Goal: Task Accomplishment & Management: Use online tool/utility

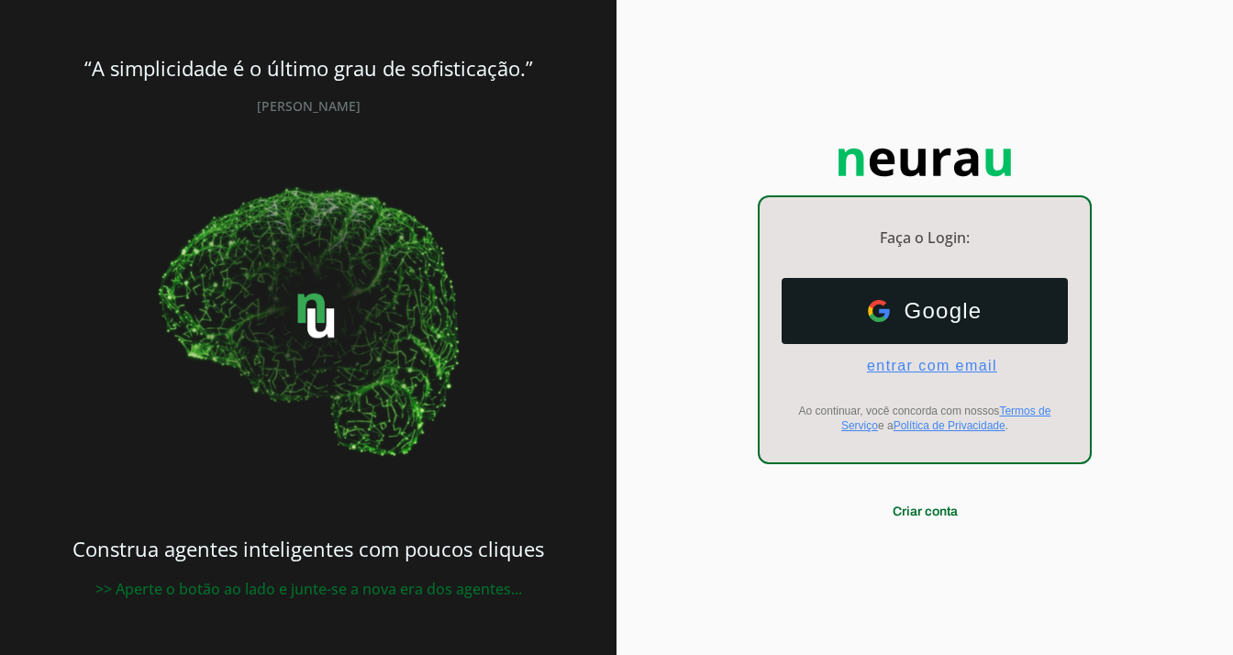
click at [983, 360] on span "entrar com email" at bounding box center [924, 366] width 145 height 17
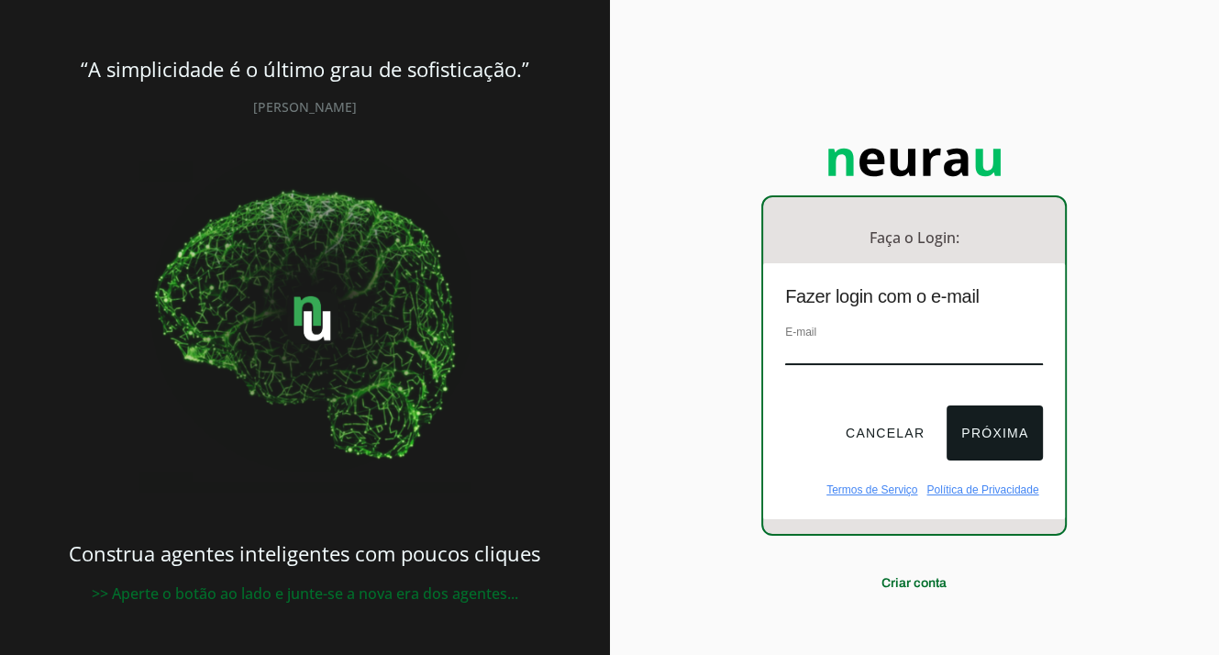
click at [920, 358] on input "email" at bounding box center [914, 352] width 258 height 25
type input "co2energy.ia@gmail.com"
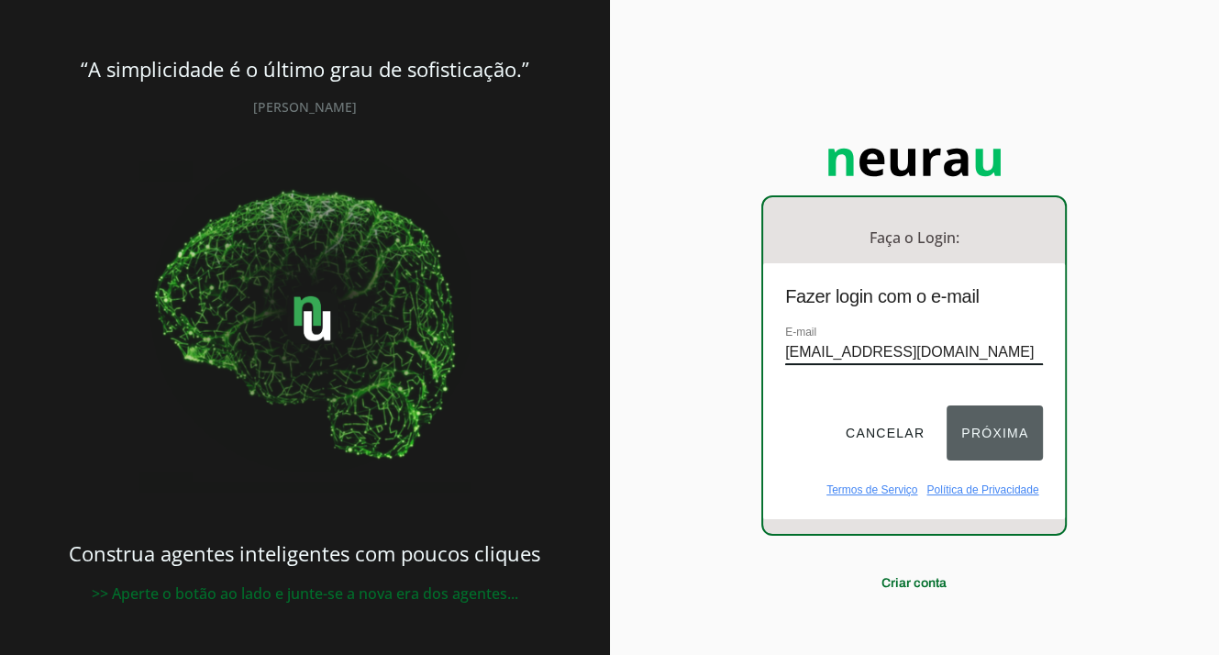
click at [969, 423] on button "Próxima" at bounding box center [995, 433] width 96 height 55
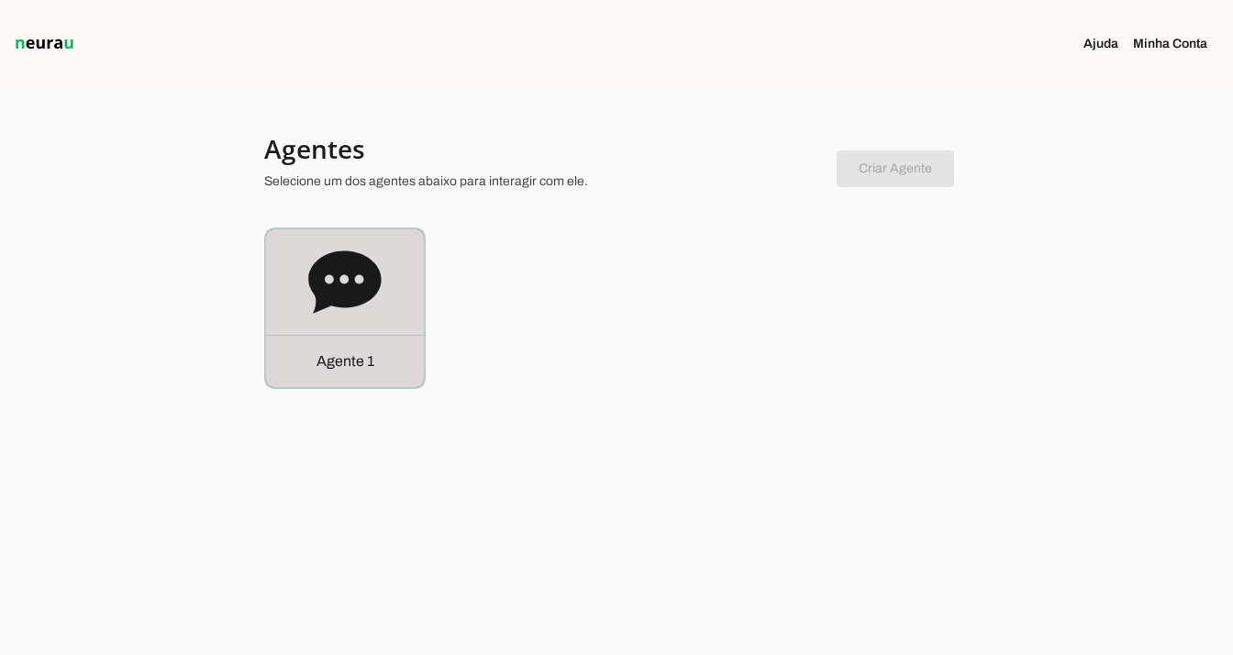
click at [373, 299] on icon at bounding box center [344, 282] width 73 height 73
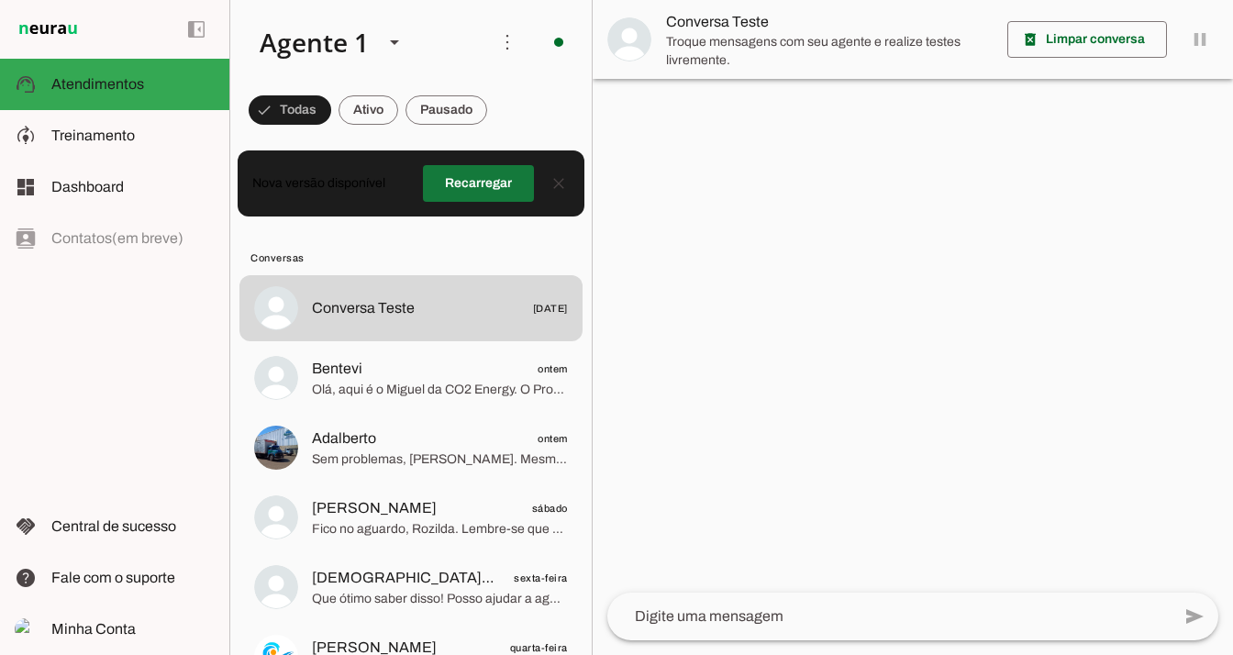
click at [455, 192] on span at bounding box center [478, 183] width 111 height 44
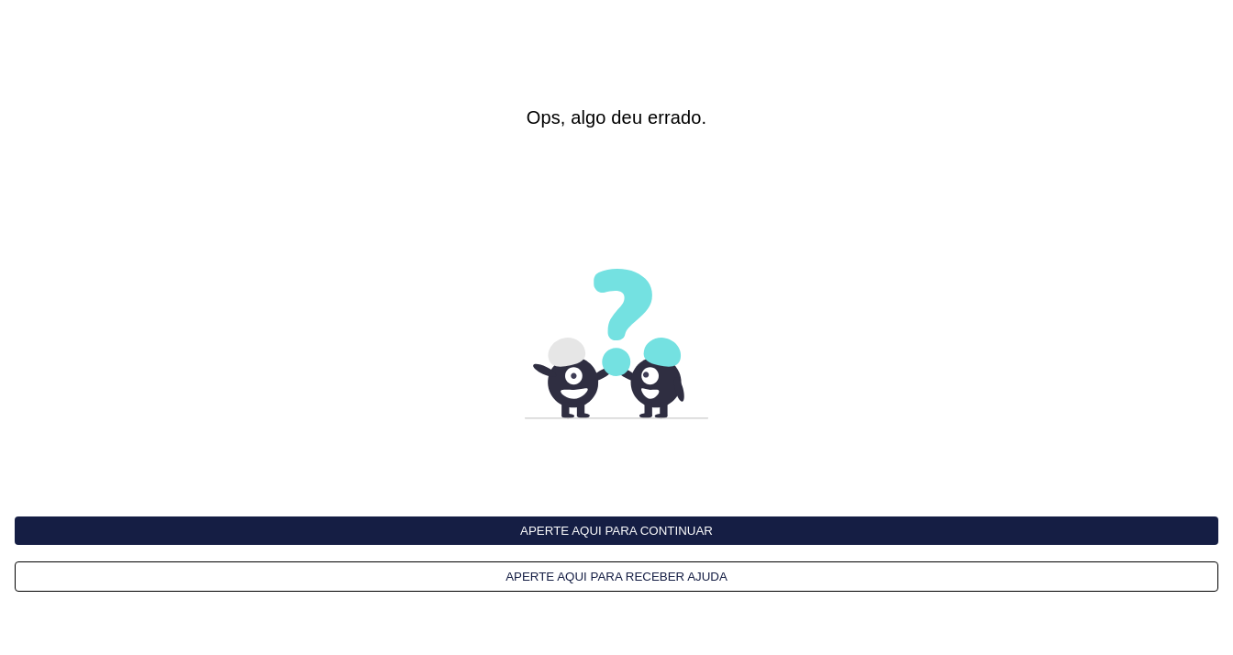
click at [570, 521] on button "Aperte aqui para continuar" at bounding box center [617, 531] width 1204 height 28
click at [559, 532] on button "Aperte aqui para continuar" at bounding box center [617, 531] width 1204 height 28
